Goal: Task Accomplishment & Management: Manage account settings

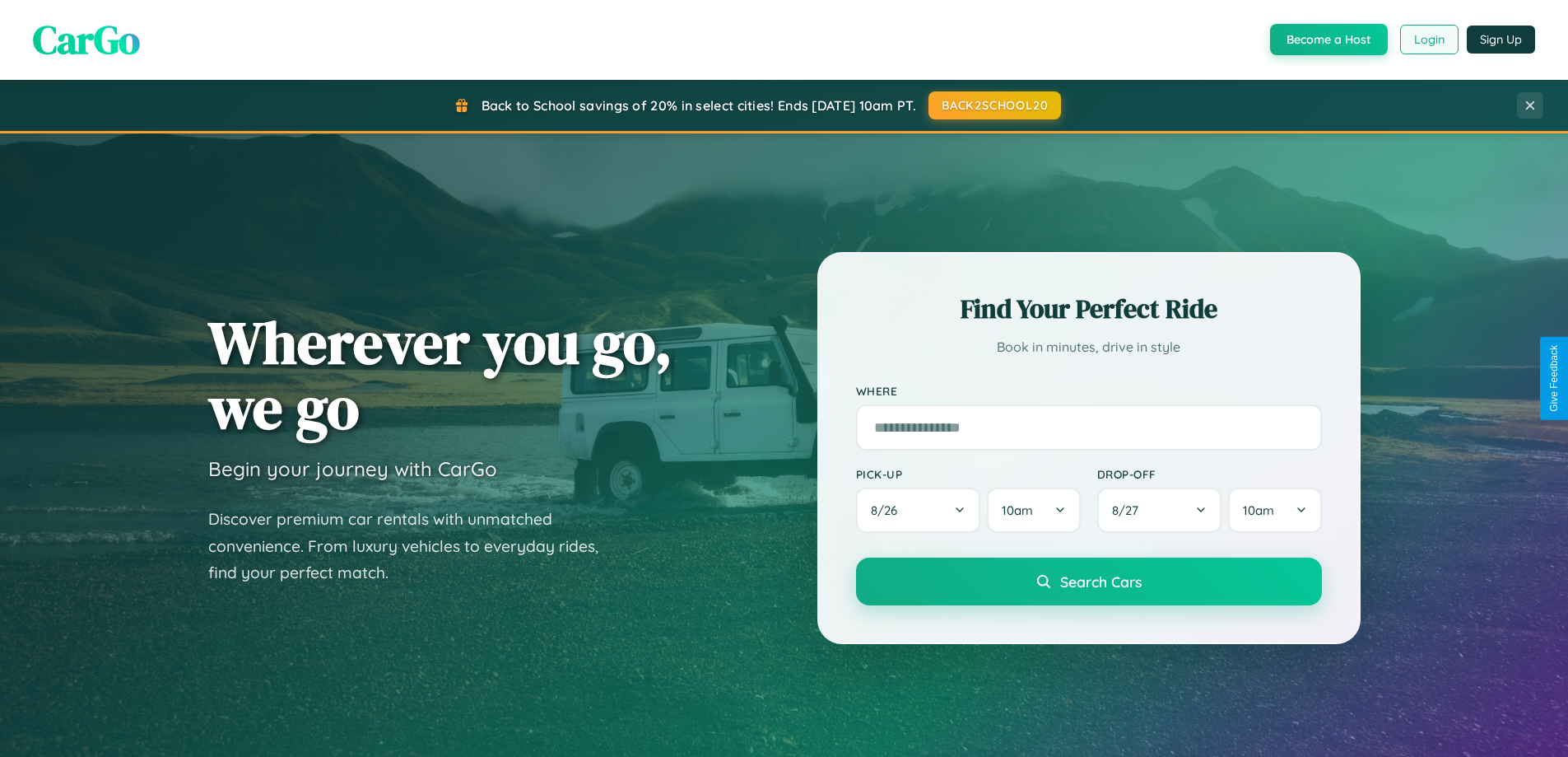
click at [1428, 40] on button "Login" at bounding box center [1429, 39] width 59 height 29
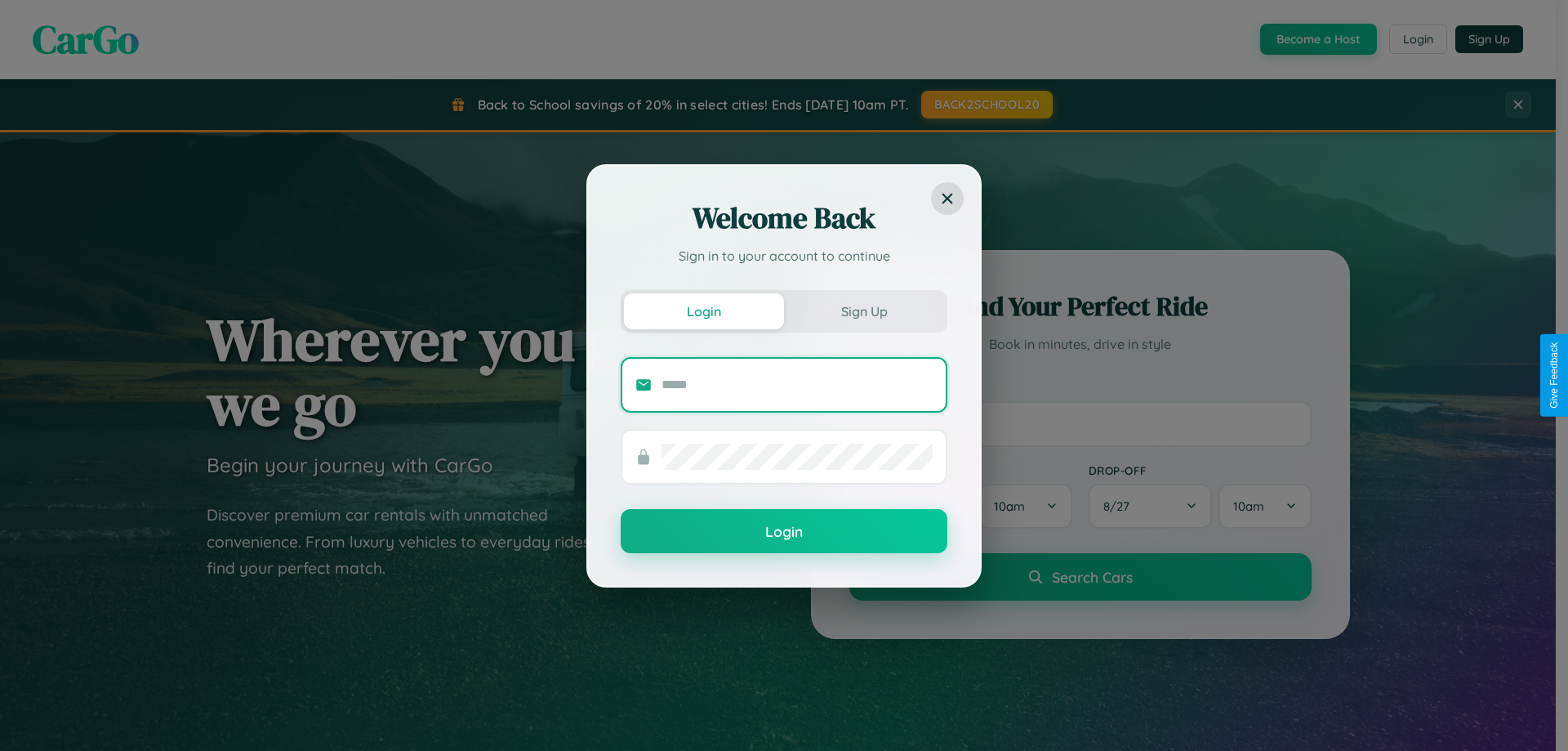
click at [798, 384] on input "text" at bounding box center [797, 385] width 271 height 26
type input "**********"
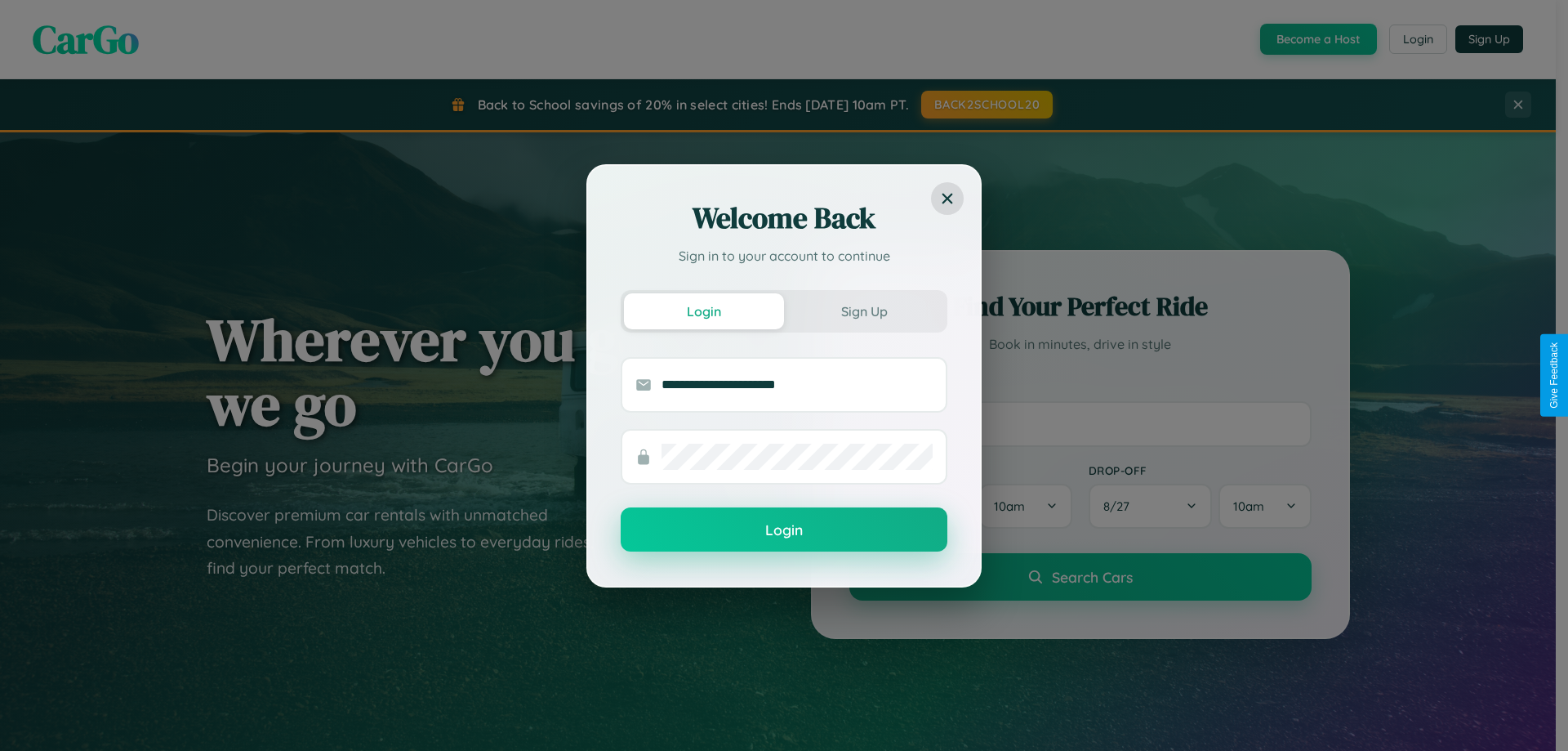
click at [784, 531] on button "Login" at bounding box center [784, 529] width 327 height 44
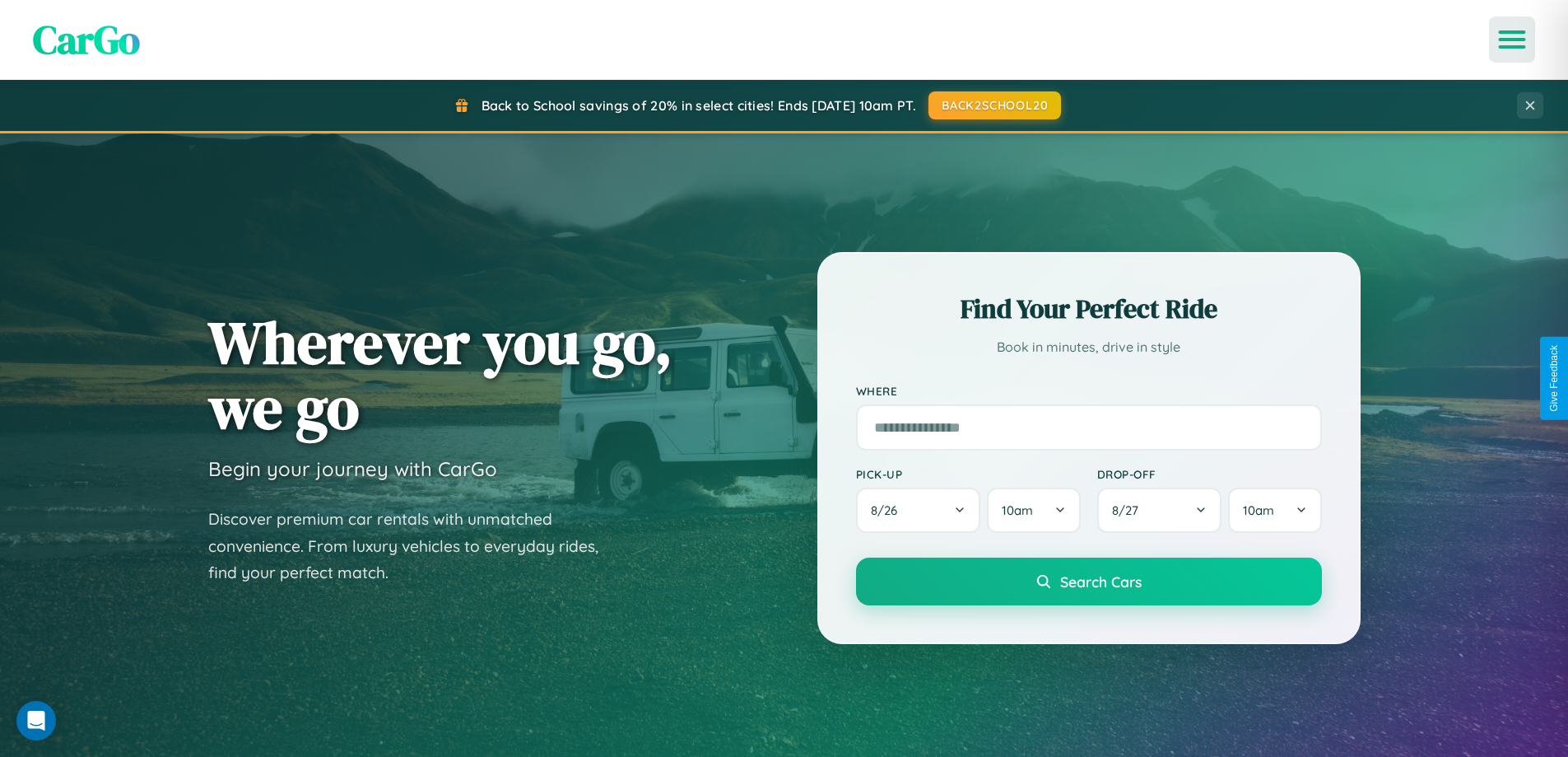
click at [1512, 40] on icon "Open menu" at bounding box center [1512, 40] width 24 height 15
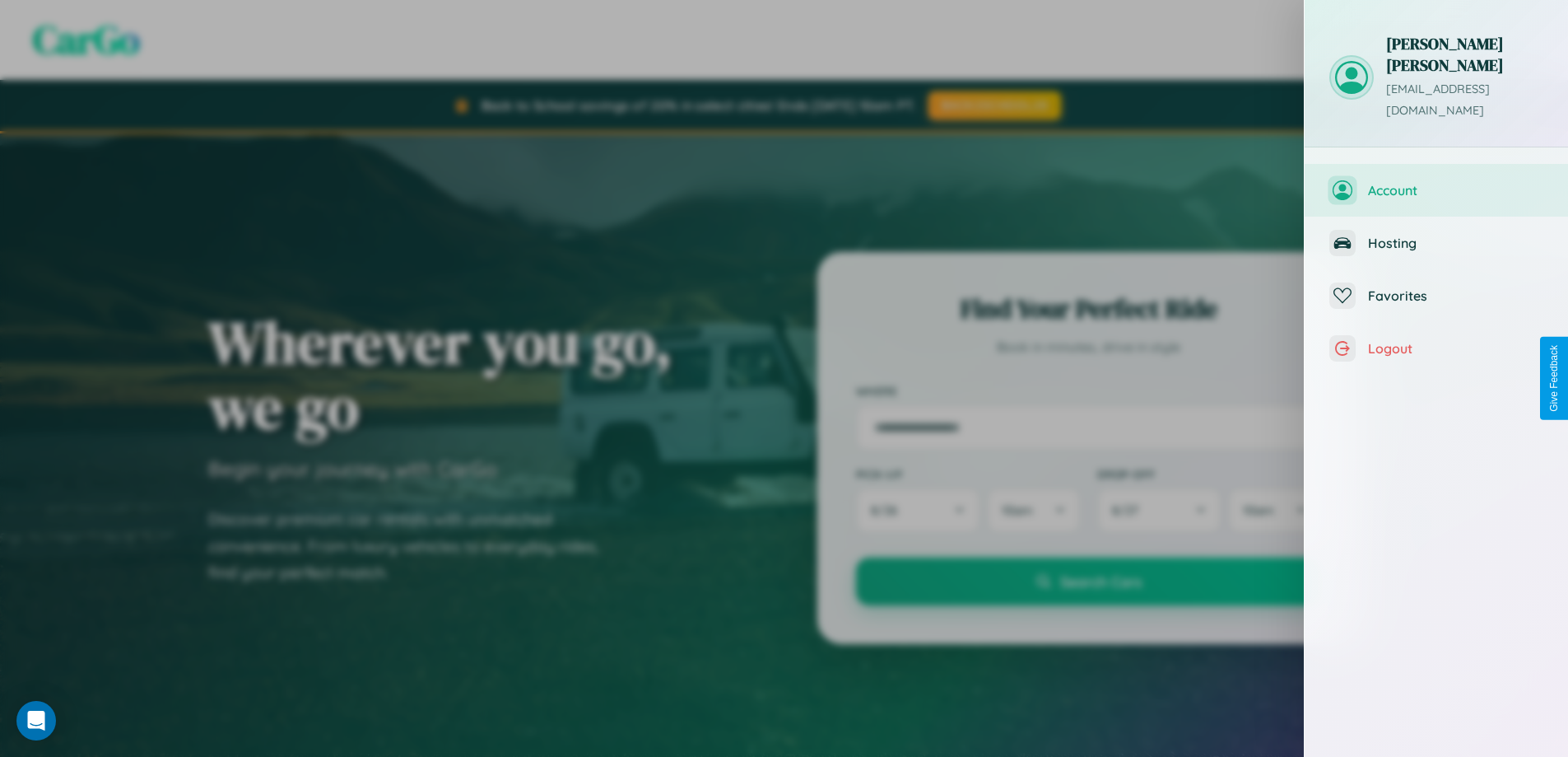
click at [1437, 182] on span "Account" at bounding box center [1456, 190] width 176 height 16
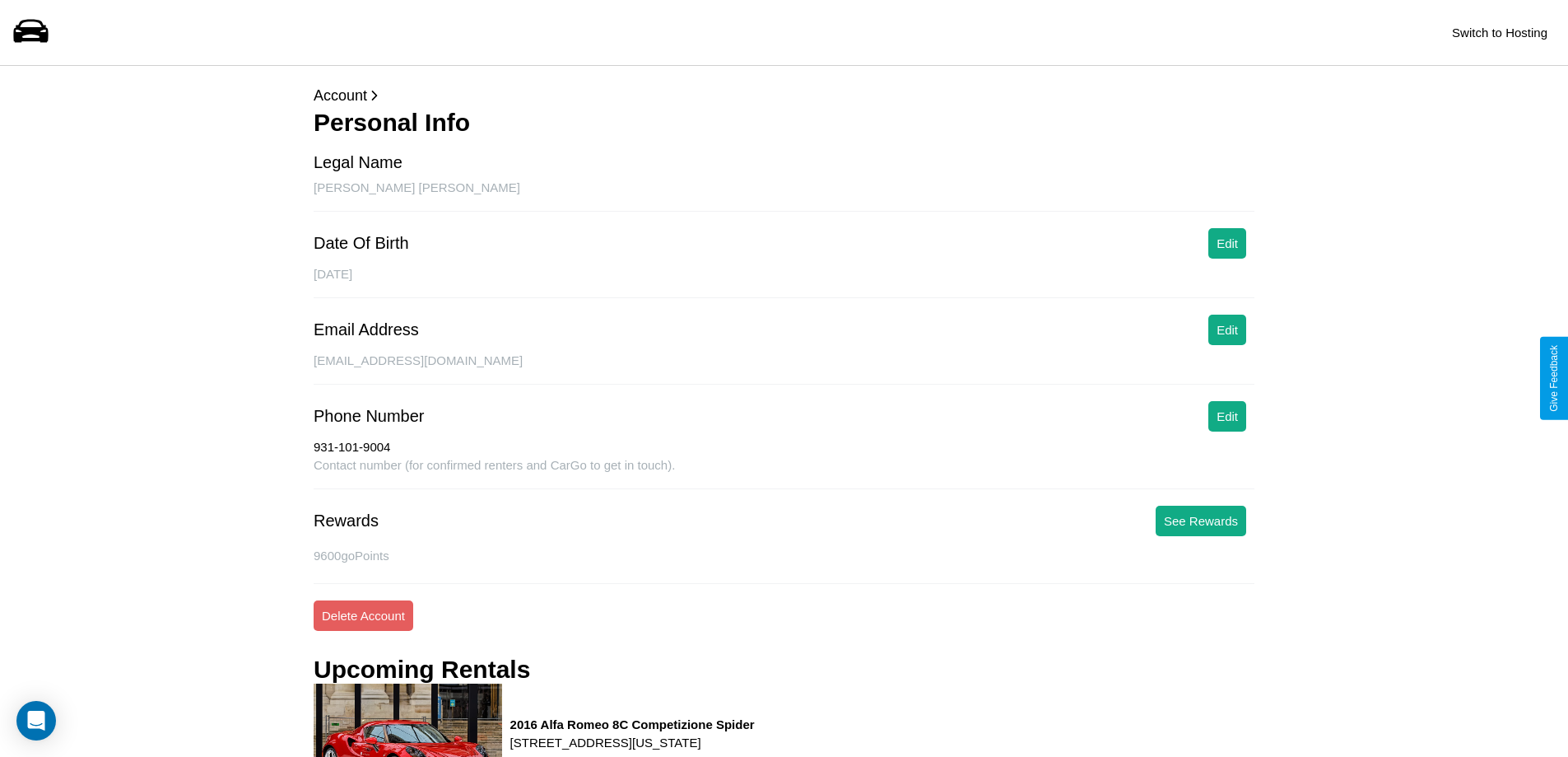
scroll to position [273, 0]
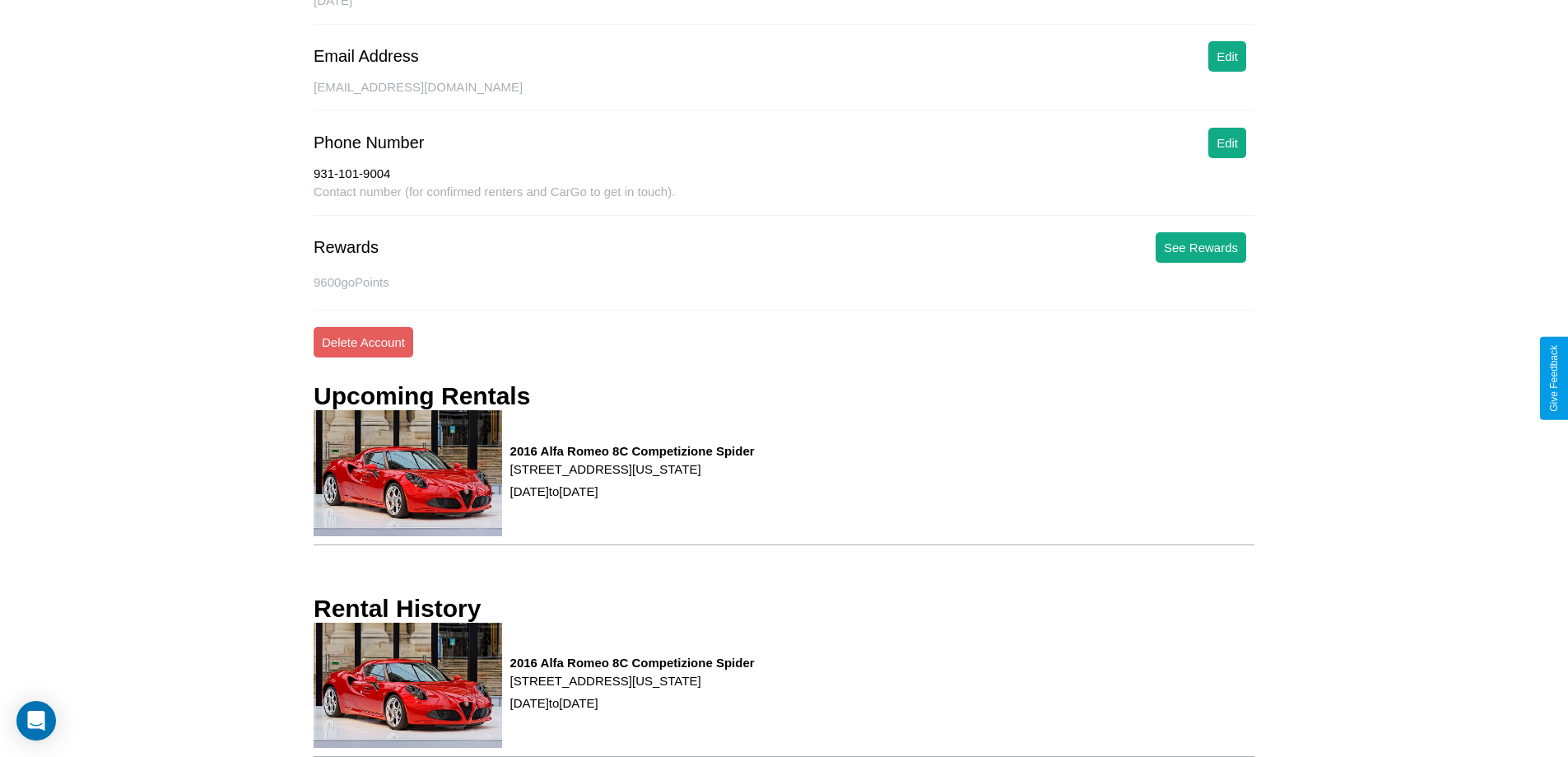
click at [755, 689] on p "[STREET_ADDRESS][US_STATE]" at bounding box center [632, 680] width 245 height 23
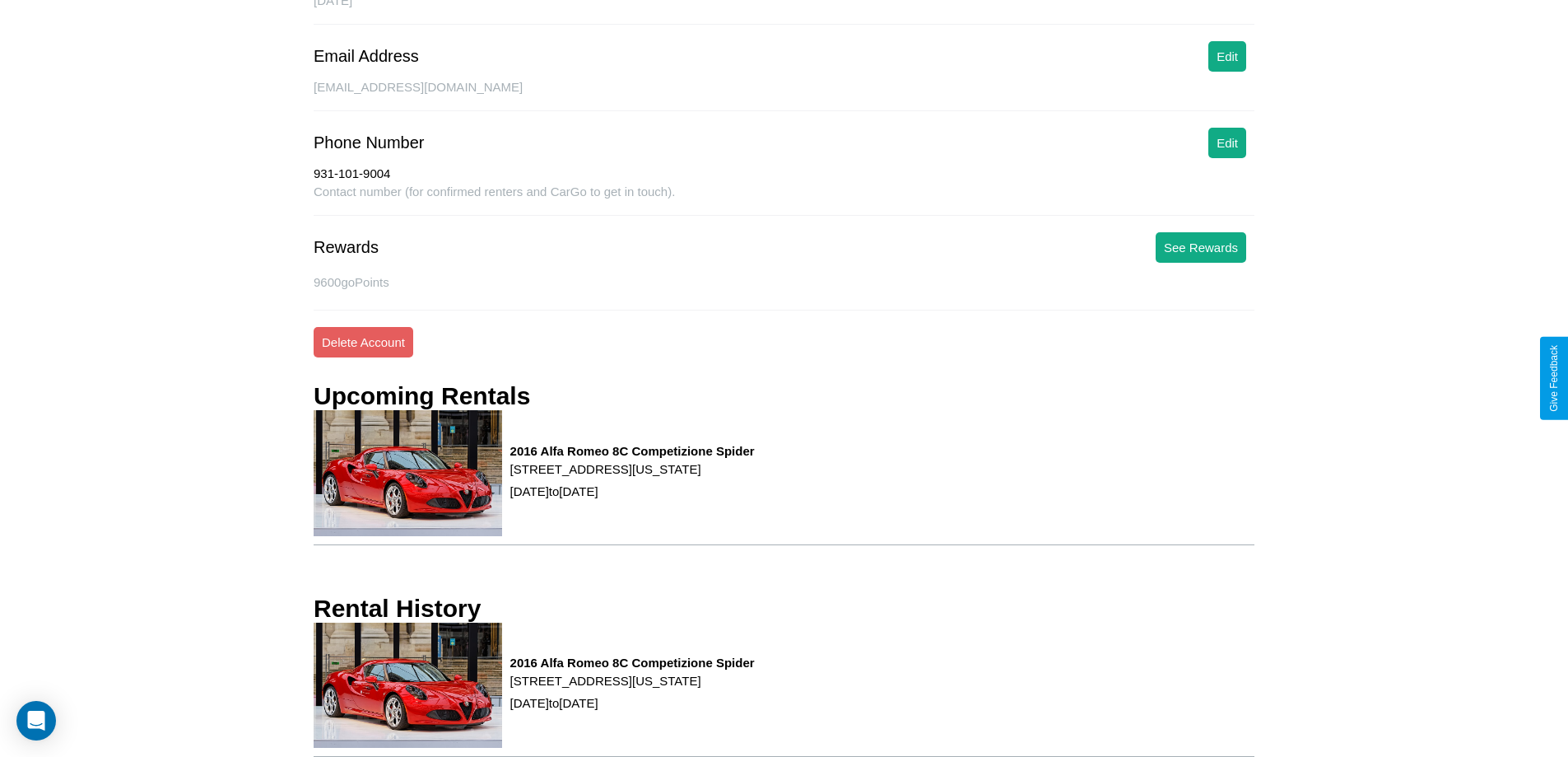
click at [755, 689] on p "[STREET_ADDRESS][US_STATE]" at bounding box center [632, 680] width 245 height 23
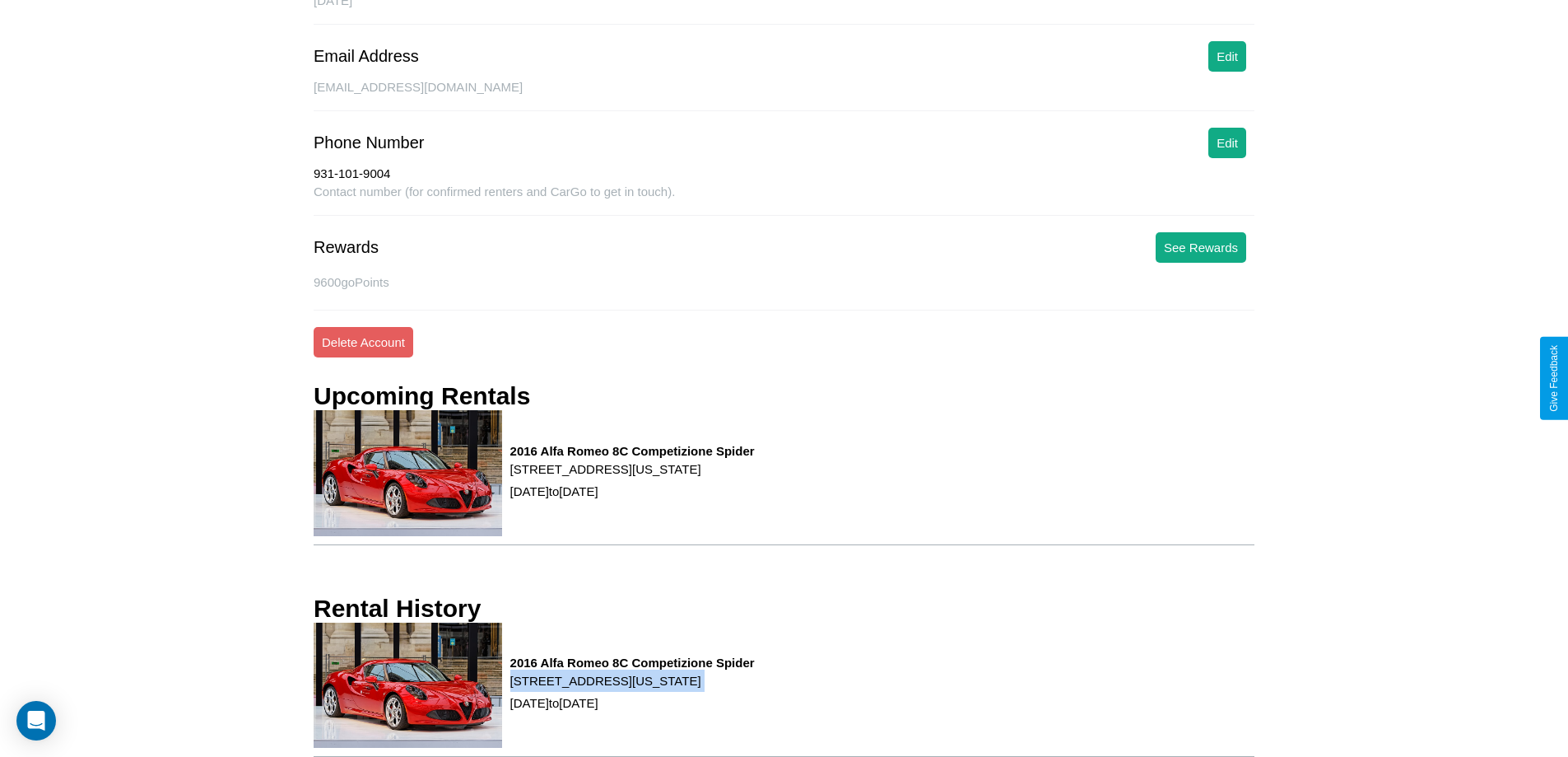
click at [755, 689] on p "[STREET_ADDRESS][US_STATE]" at bounding box center [632, 680] width 245 height 23
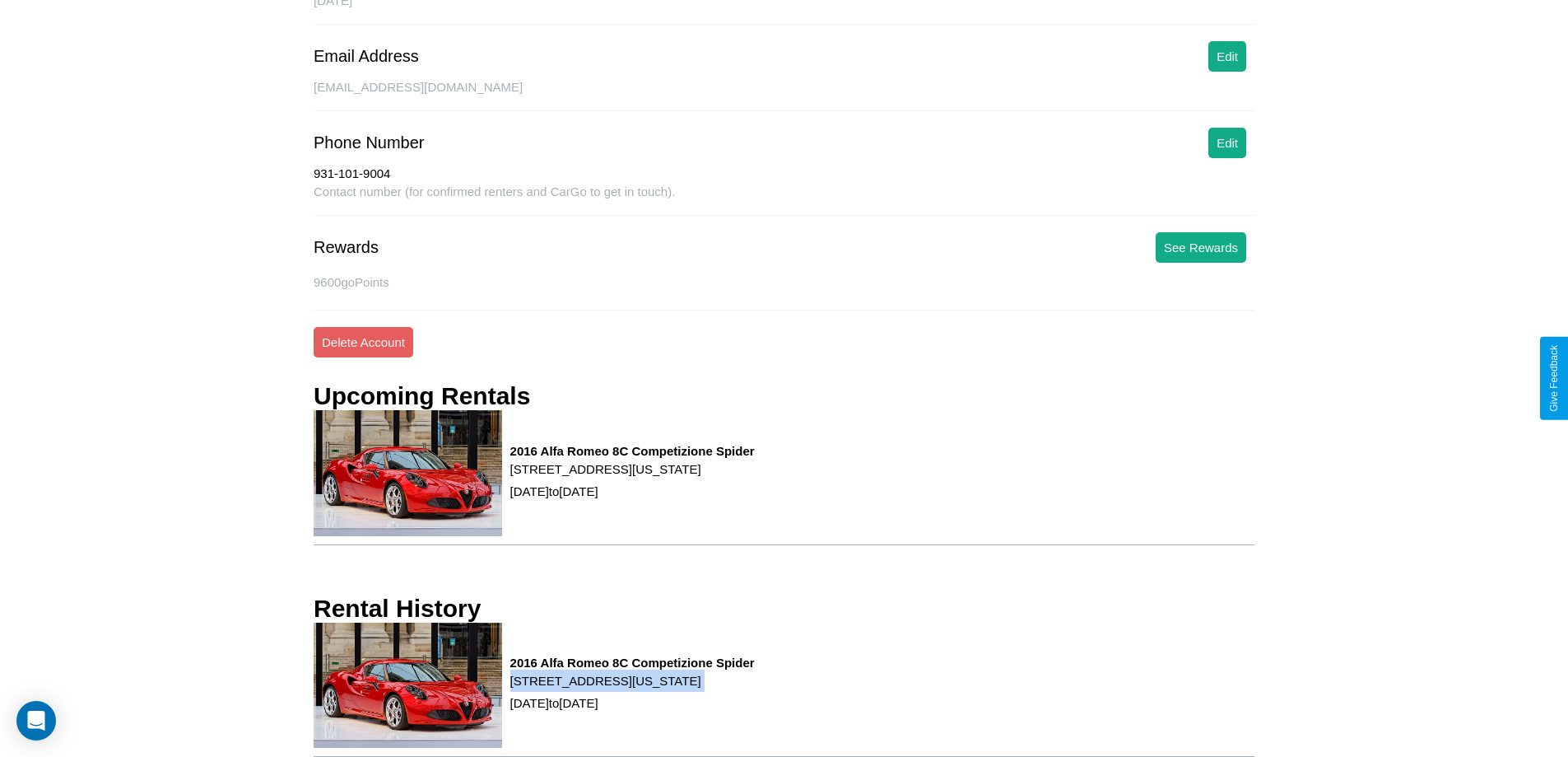
click at [755, 689] on p "[STREET_ADDRESS][US_STATE]" at bounding box center [632, 680] width 245 height 23
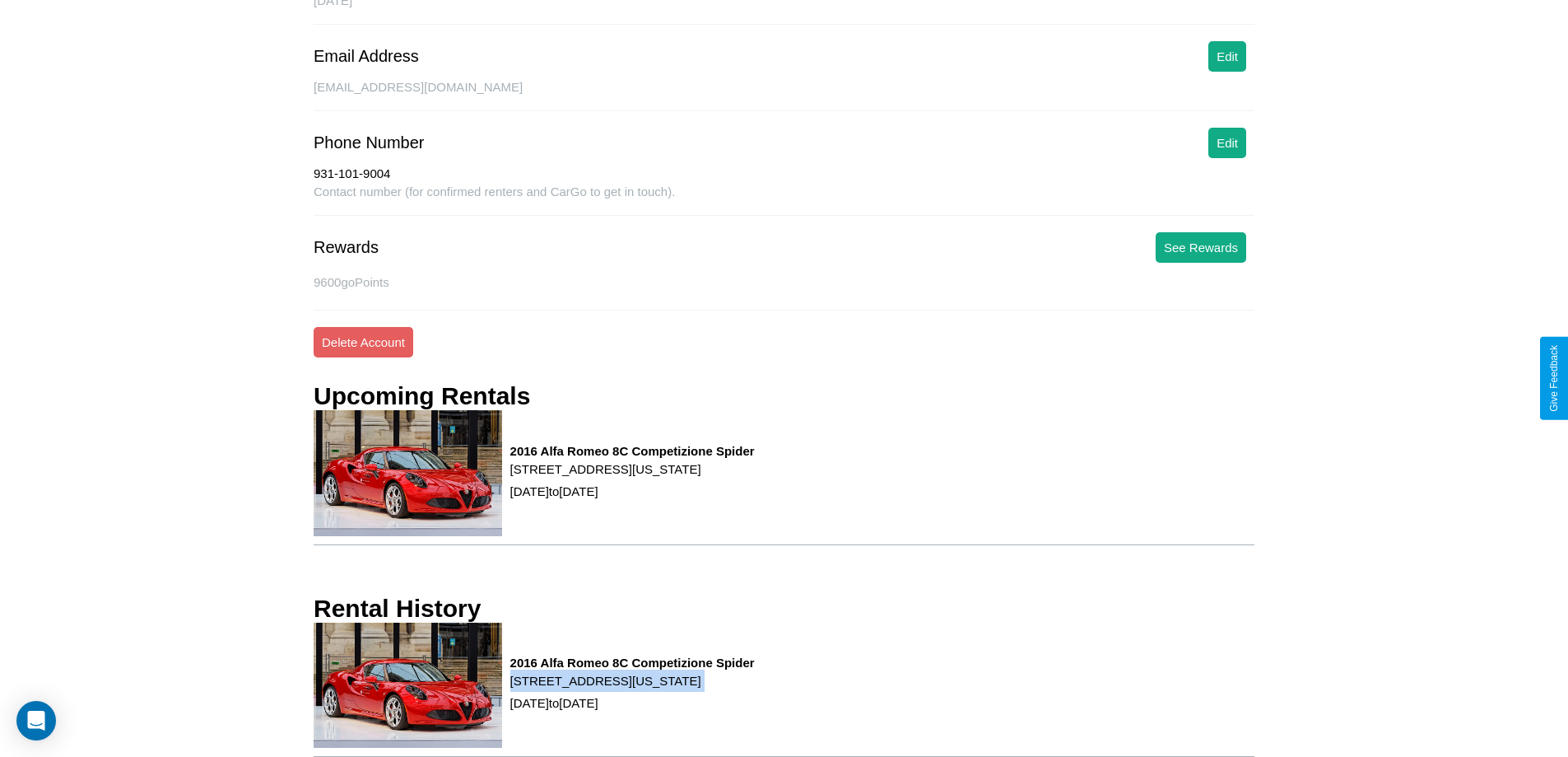
click at [755, 689] on p "[STREET_ADDRESS][US_STATE]" at bounding box center [632, 680] width 245 height 23
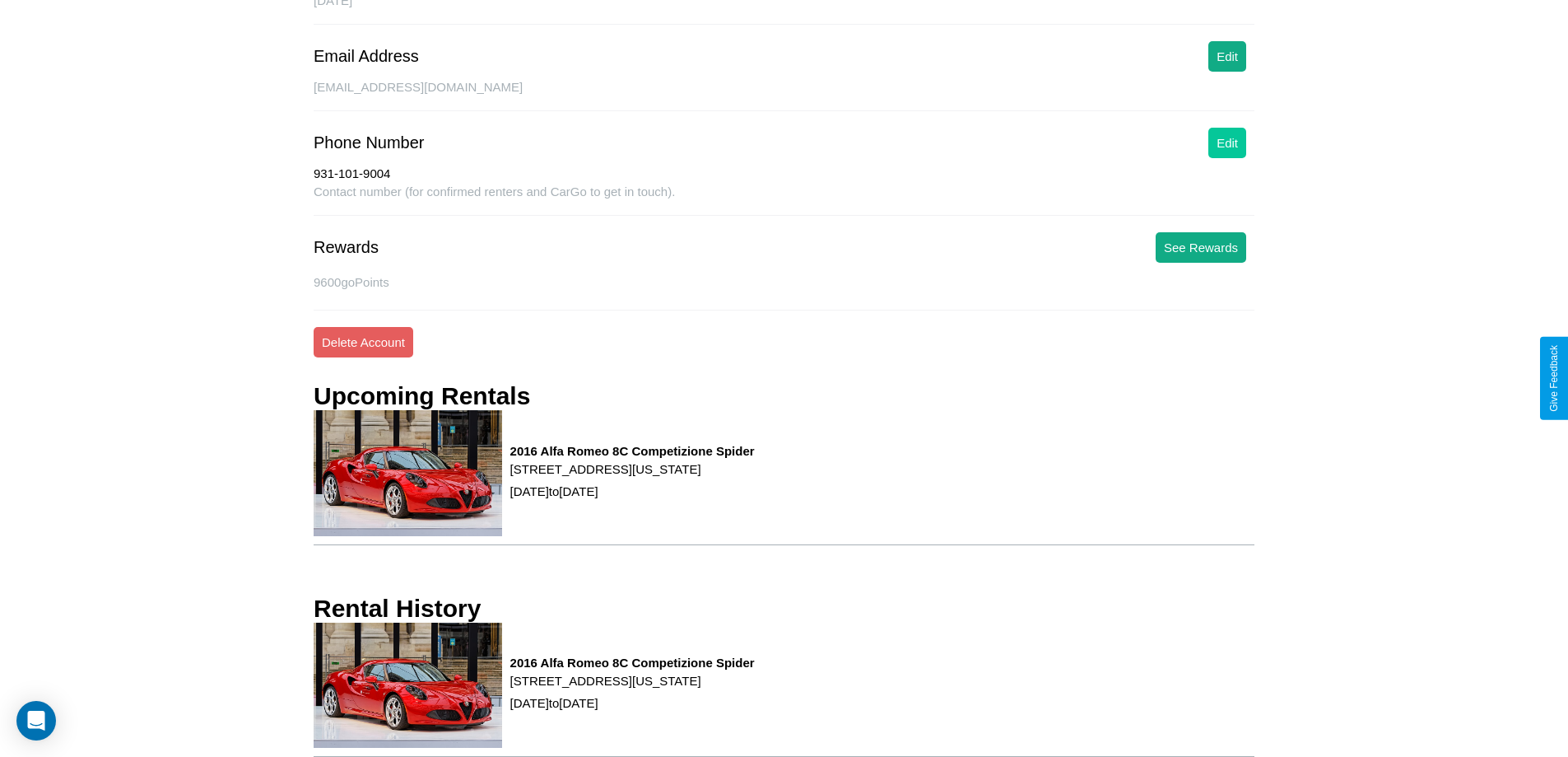
click at [1227, 143] on button "Edit" at bounding box center [1227, 143] width 38 height 30
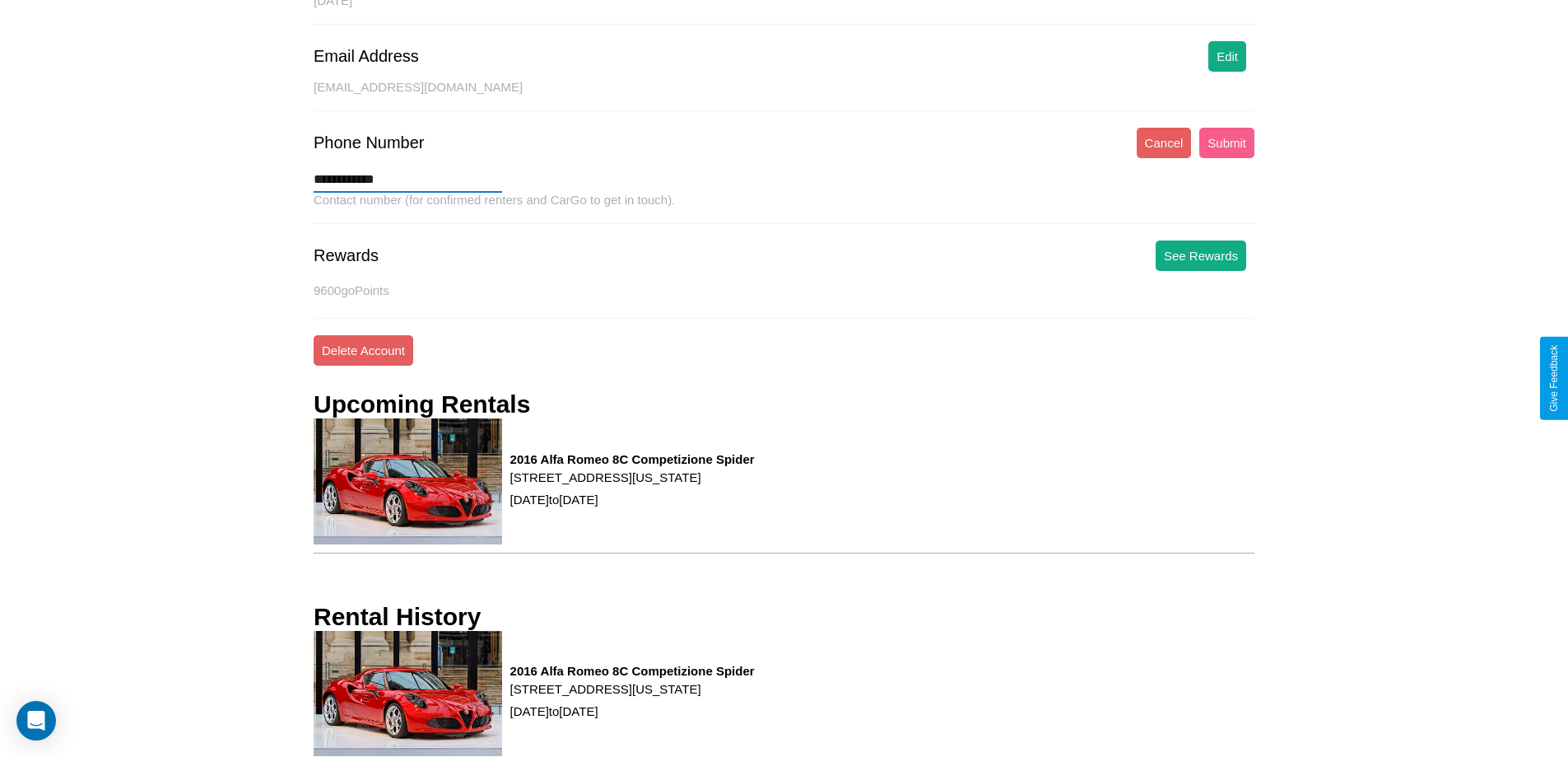
click at [407, 180] on input "**********" at bounding box center [408, 180] width 189 height 26
type input "**********"
click at [1226, 143] on button "Submit" at bounding box center [1227, 143] width 55 height 30
